Goal: Entertainment & Leisure: Consume media (video, audio)

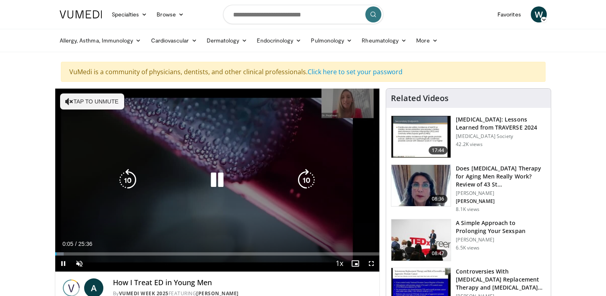
click at [195, 206] on div "10 seconds Tap to unmute" at bounding box center [217, 180] width 324 height 183
click at [220, 181] on icon "Video Player" at bounding box center [217, 180] width 22 height 22
click at [65, 98] on icon "Video Player" at bounding box center [69, 101] width 8 height 8
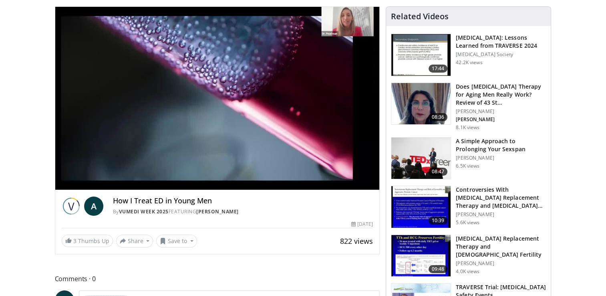
scroll to position [80, 0]
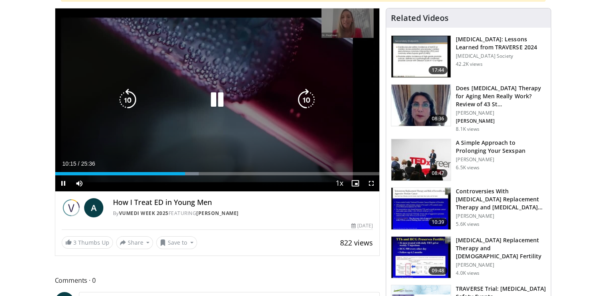
click at [293, 58] on div "10 seconds Tap to unmute" at bounding box center [217, 99] width 324 height 183
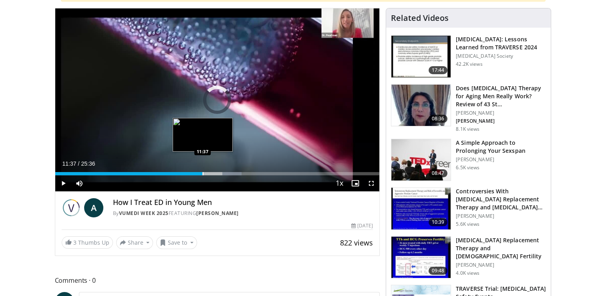
click at [203, 173] on div "Progress Bar" at bounding box center [203, 173] width 1 height 3
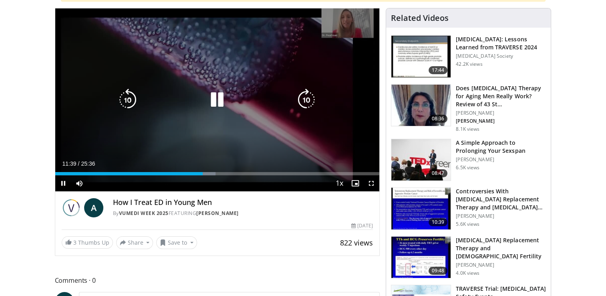
click at [222, 109] on icon "Video Player" at bounding box center [217, 100] width 22 height 22
